Goal: Find specific page/section: Find specific page/section

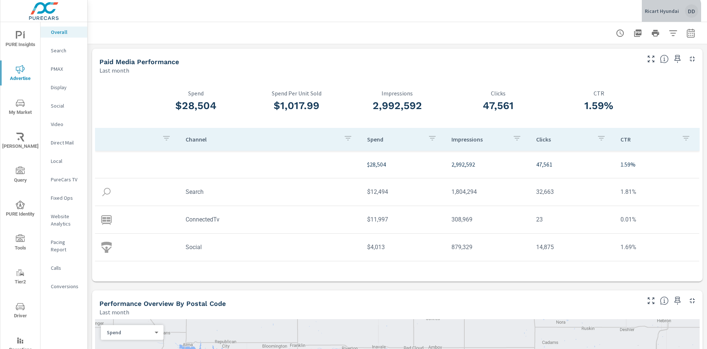
click at [666, 12] on p "Ricart Hyundai" at bounding box center [661, 11] width 34 height 7
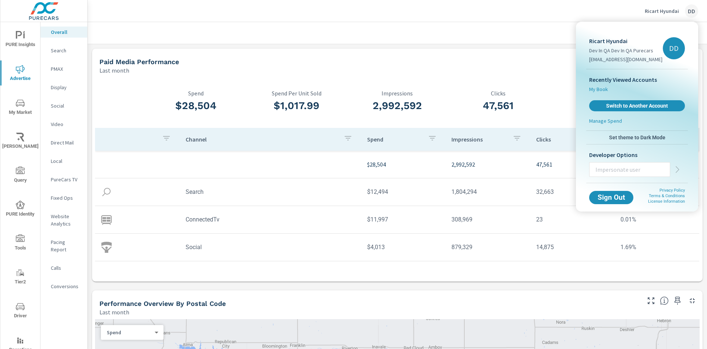
click at [606, 92] on span "My Book" at bounding box center [598, 88] width 19 height 7
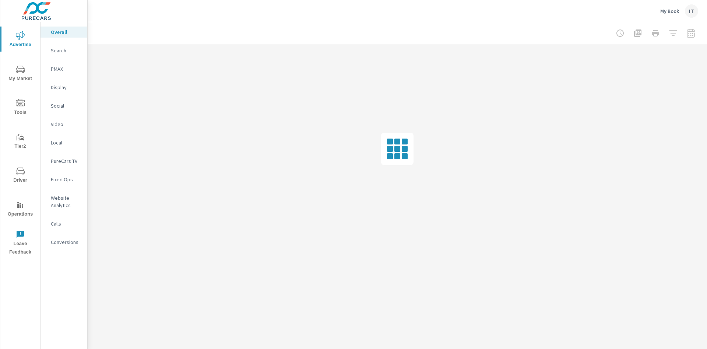
click at [691, 12] on div "IT" at bounding box center [691, 10] width 13 height 13
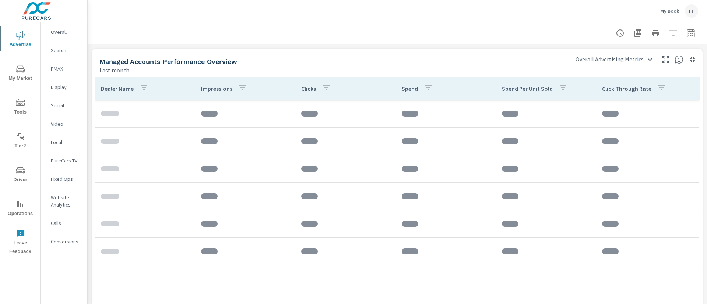
click at [690, 10] on div "IT" at bounding box center [691, 10] width 13 height 13
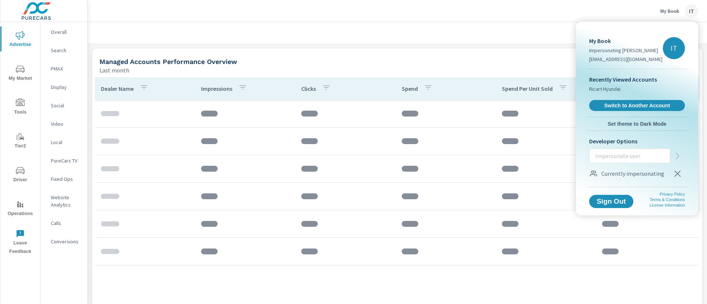
click at [690, 10] on div at bounding box center [353, 152] width 707 height 304
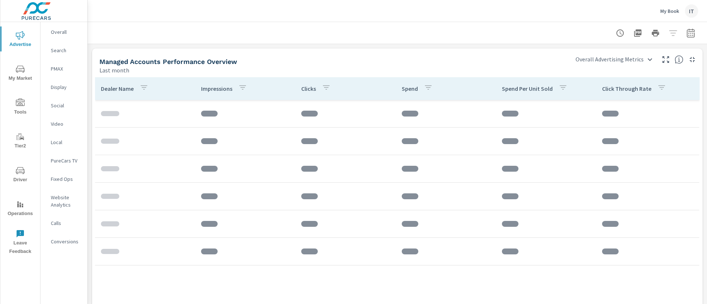
click at [353, 21] on div "My Book IT" at bounding box center [396, 11] width 601 height 22
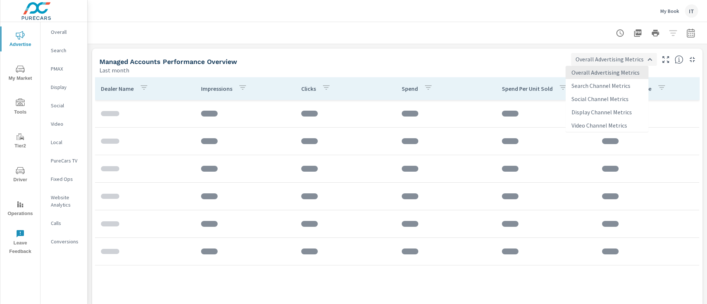
click at [602, 63] on body "Advertise My Market Tools Tier2 Driver Operations Leave Feedback Overall Search…" at bounding box center [353, 152] width 707 height 304
click at [563, 63] on div at bounding box center [353, 152] width 707 height 304
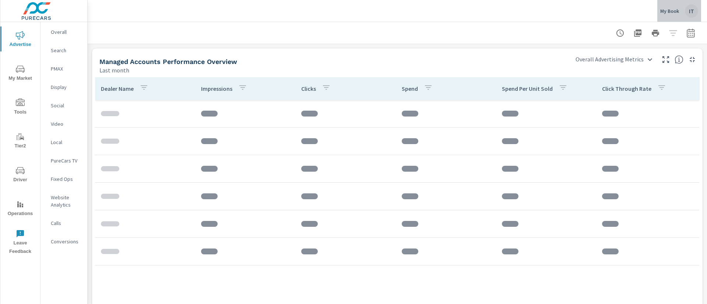
click at [679, 9] on div "My Book IT" at bounding box center [679, 10] width 38 height 13
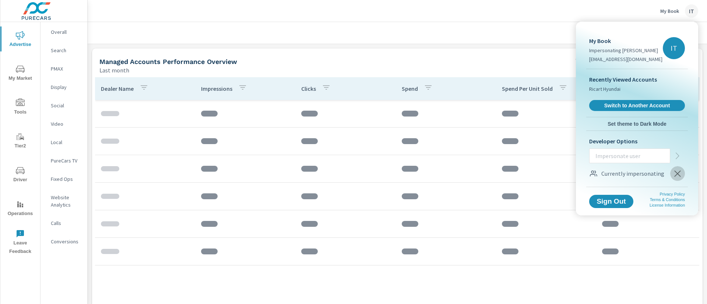
click at [682, 177] on button "button" at bounding box center [677, 173] width 15 height 15
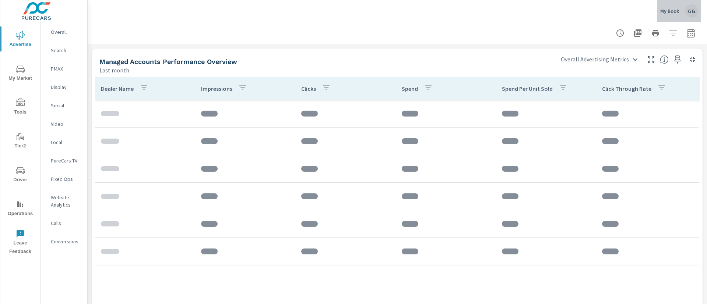
click at [682, 8] on div "My Book GG" at bounding box center [679, 10] width 38 height 13
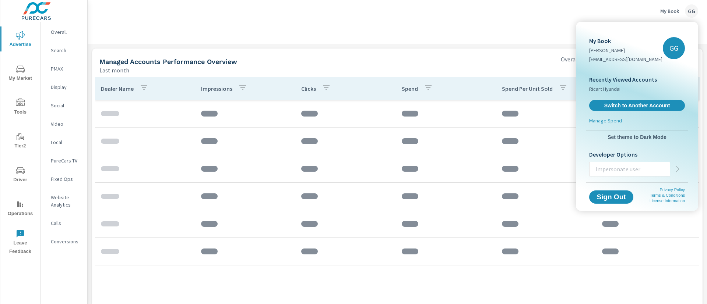
click at [625, 163] on input "text" at bounding box center [629, 169] width 80 height 19
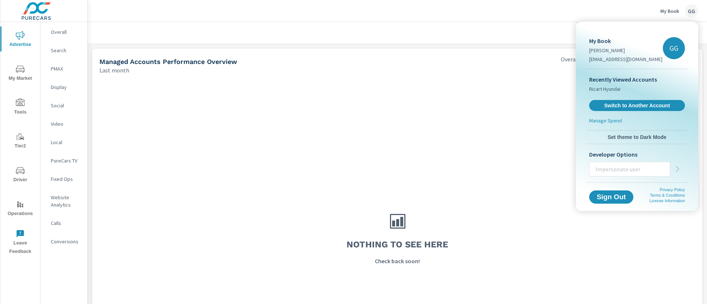
click at [631, 170] on input "text" at bounding box center [629, 169] width 80 height 19
click at [598, 170] on input "text" at bounding box center [629, 169] width 80 height 19
type input "[EMAIL_ADDRESS][DOMAIN_NAME]"
click at [684, 172] on div "[EMAIL_ADDRESS][DOMAIN_NAME]" at bounding box center [637, 169] width 96 height 15
click at [676, 167] on icon "button" at bounding box center [677, 169] width 9 height 9
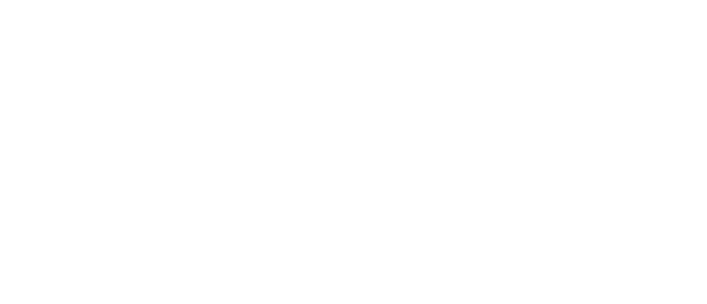
click at [309, 0] on html at bounding box center [353, 0] width 707 height 0
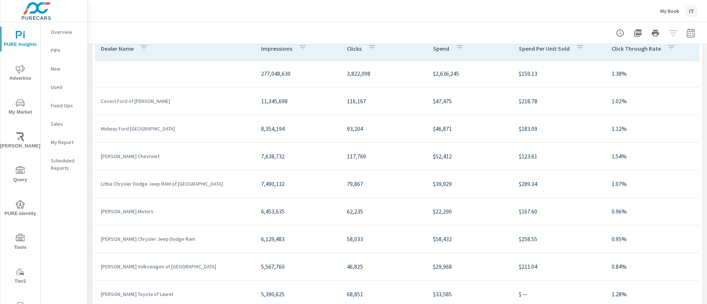
scroll to position [55, 0]
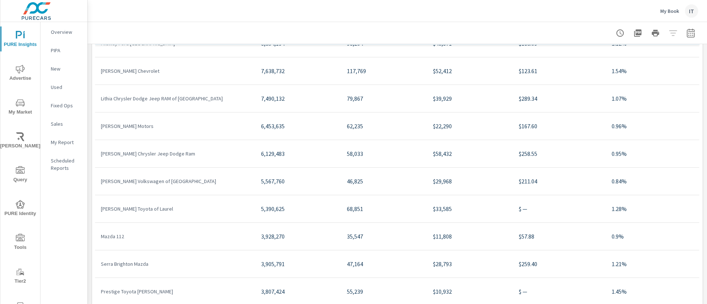
scroll to position [110, 0]
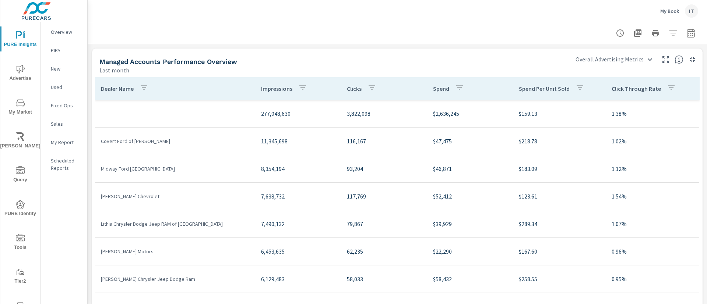
click at [683, 7] on div "My Book IT" at bounding box center [679, 10] width 38 height 13
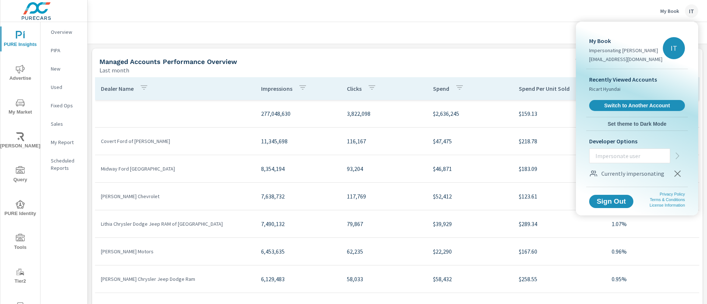
click at [491, 38] on div at bounding box center [353, 152] width 707 height 304
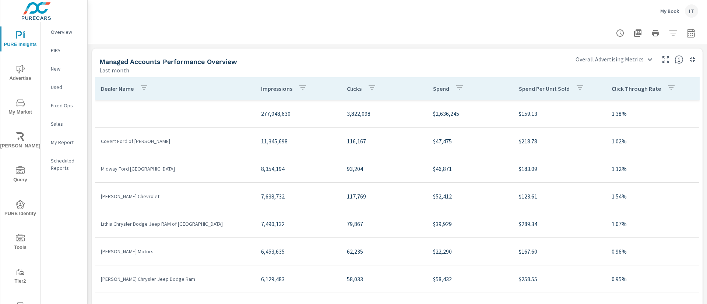
click at [273, 58] on div "Managed Accounts Performance Overview" at bounding box center [332, 61] width 466 height 8
click at [612, 63] on body "PURE Insights Advertise My Market [PERSON_NAME] Query PURE Identity Tools Tier2…" at bounding box center [353, 152] width 707 height 304
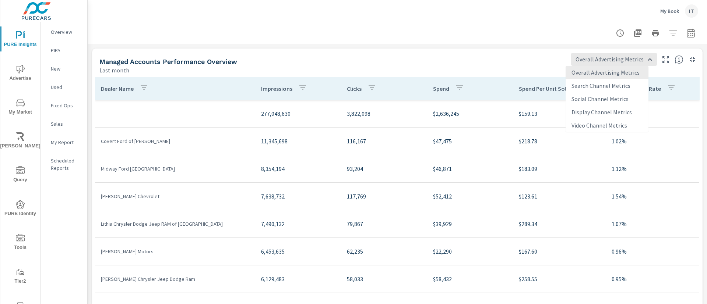
click at [502, 63] on div at bounding box center [353, 152] width 707 height 304
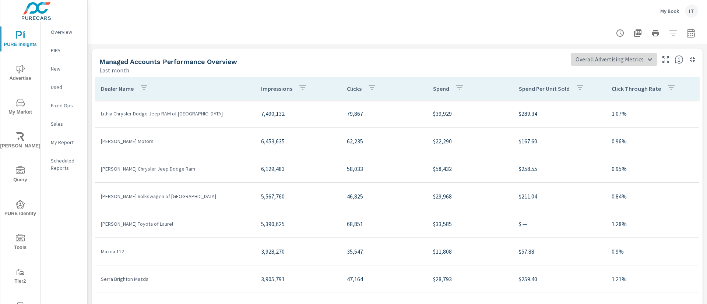
scroll to position [2, 0]
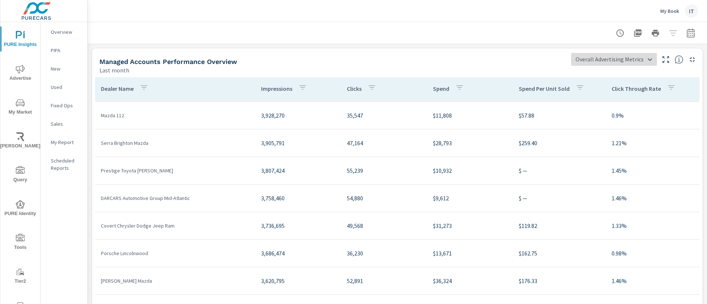
scroll to position [276, 0]
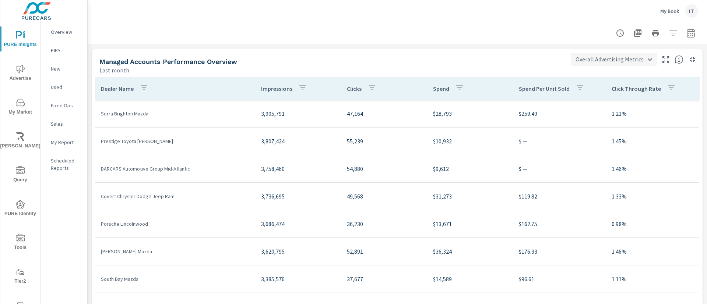
click at [602, 57] on body "PURE Insights Advertise My Market [PERSON_NAME] Query PURE Identity Tools Tier2…" at bounding box center [353, 152] width 707 height 304
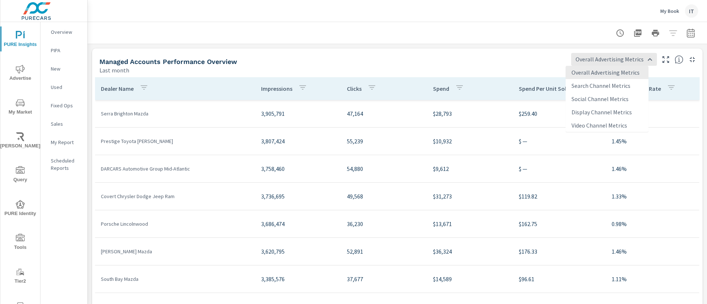
click at [511, 68] on div at bounding box center [353, 152] width 707 height 304
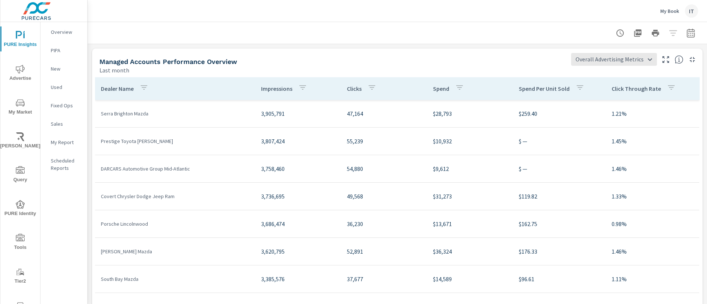
click at [510, 24] on div at bounding box center [396, 33] width 601 height 22
click at [692, 11] on div "IT" at bounding box center [691, 10] width 13 height 13
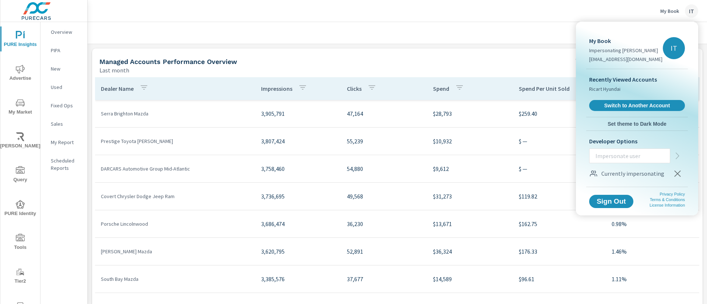
click at [495, 23] on div at bounding box center [353, 152] width 707 height 304
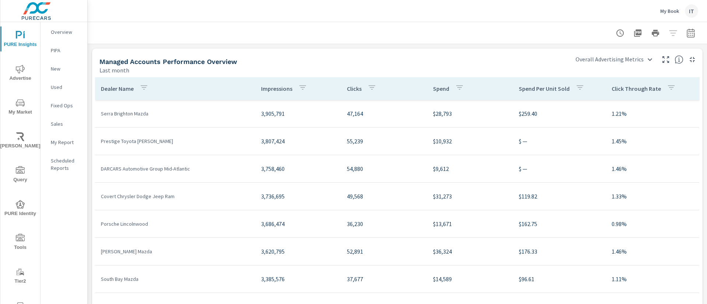
drag, startPoint x: 261, startPoint y: 59, endPoint x: 117, endPoint y: 56, distance: 144.7
click at [117, 56] on div "Managed Accounts Performance Overview Last month" at bounding box center [330, 62] width 476 height 26
click at [346, 54] on div "Managed Accounts Performance Overview Last month" at bounding box center [330, 62] width 476 height 26
click at [582, 58] on body "PURE Insights Advertise My Market Riley AI Query PURE Identity Tools Tier2 Driv…" at bounding box center [353, 152] width 707 height 304
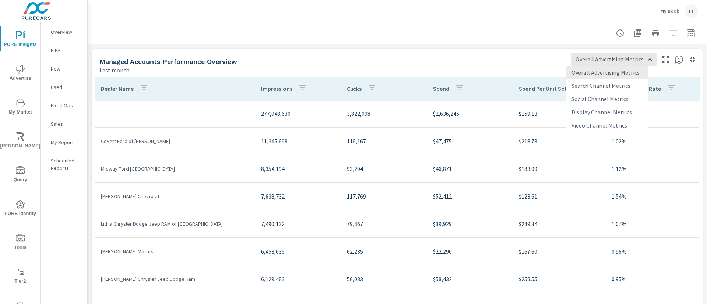
click at [583, 84] on li "Search Channel Metrics" at bounding box center [606, 85] width 83 height 13
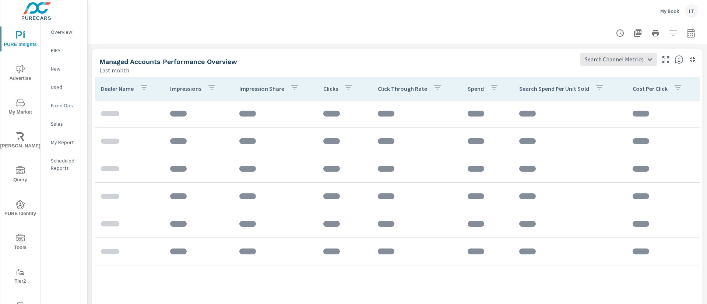
click at [471, 61] on div "Managed Accounts Performance Overview" at bounding box center [336, 61] width 475 height 8
click at [523, 47] on div "Managed Accounts Performance Overview Last month Search Channel Metrics Search …" at bounding box center [397, 225] width 619 height 362
click at [587, 56] on body "PURE Insights Advertise My Market Riley AI Query PURE Identity Tools Tier2 Driv…" at bounding box center [353, 152] width 707 height 304
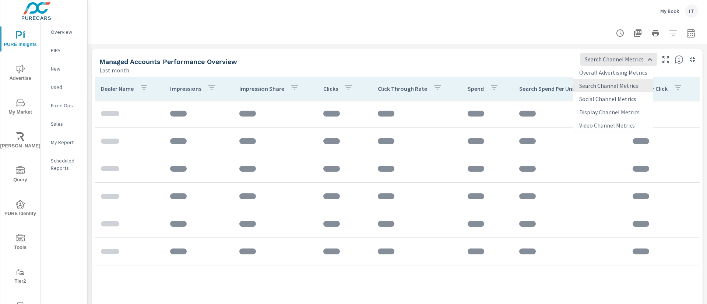
click at [587, 68] on li "Overall Advertising Metrics" at bounding box center [613, 72] width 80 height 13
type input "Overall Advertising Metrics"
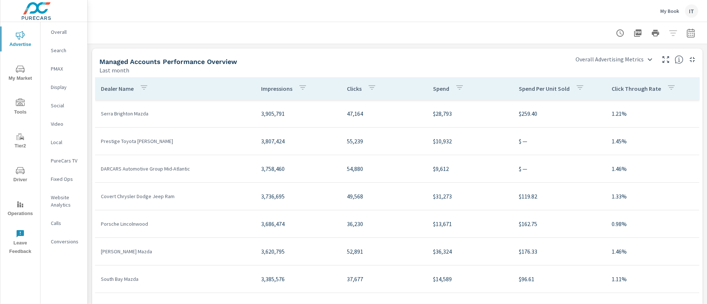
scroll to position [75, 0]
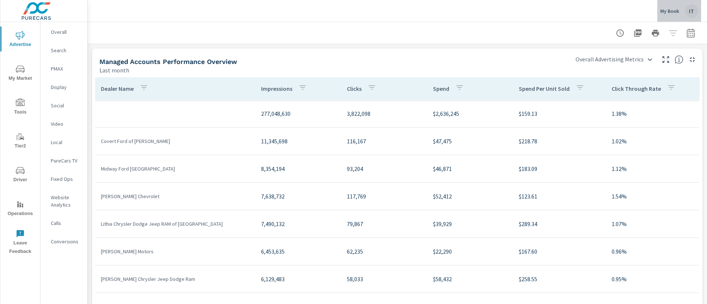
click at [686, 10] on div "IT" at bounding box center [691, 10] width 13 height 13
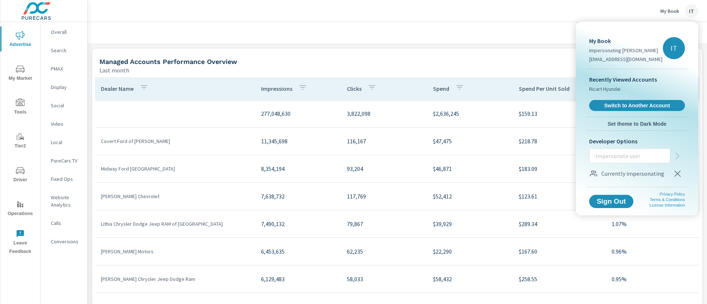
click at [419, 33] on div at bounding box center [353, 152] width 707 height 304
